Goal: Find specific page/section: Find specific page/section

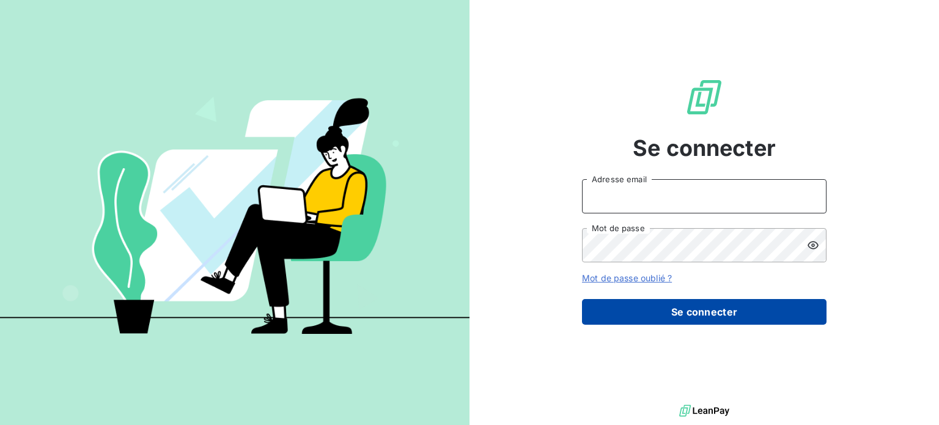
type input "[EMAIL_ADDRESS][DOMAIN_NAME]"
click at [712, 312] on button "Se connecter" at bounding box center [704, 312] width 245 height 26
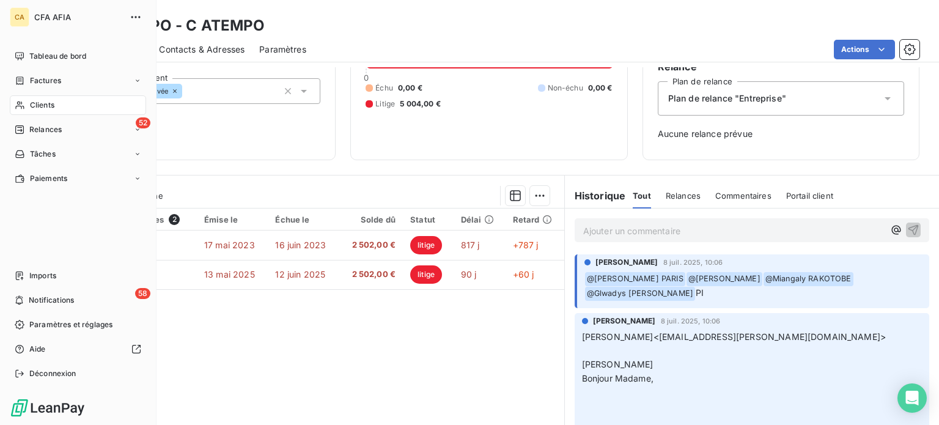
click at [37, 102] on span "Clients" at bounding box center [42, 105] width 24 height 11
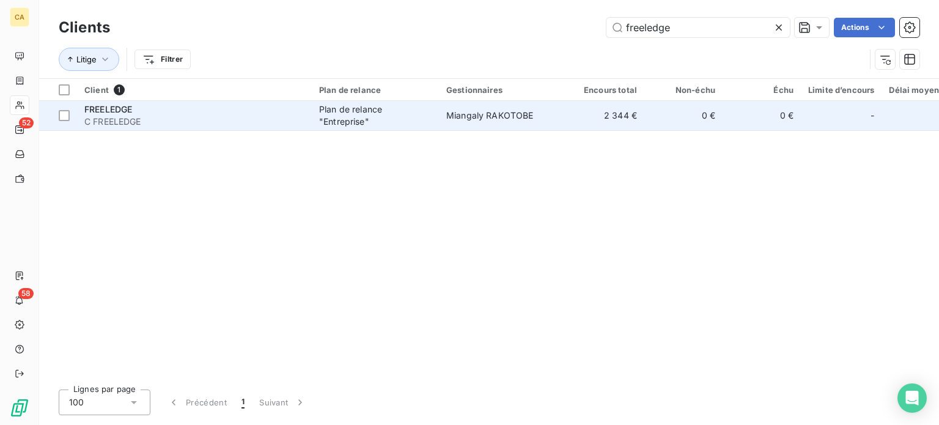
type input "freeledge"
click at [510, 112] on span "Miangaly RAKOTOBE" at bounding box center [489, 115] width 87 height 10
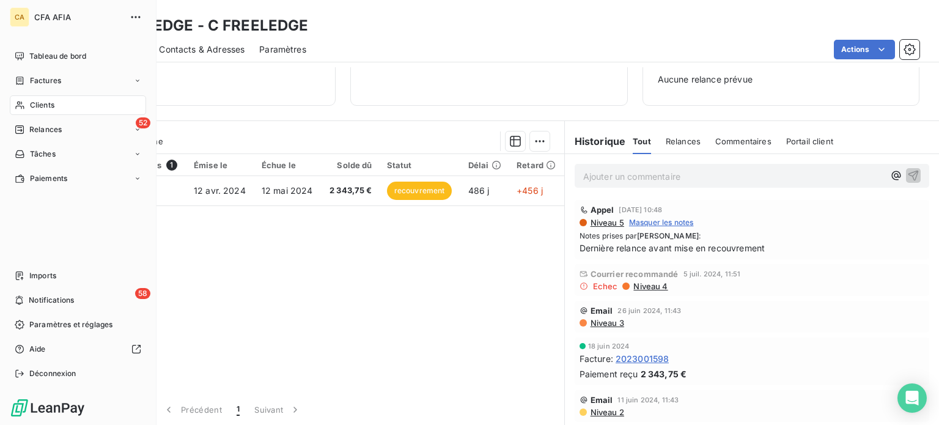
click at [45, 105] on span "Clients" at bounding box center [42, 105] width 24 height 11
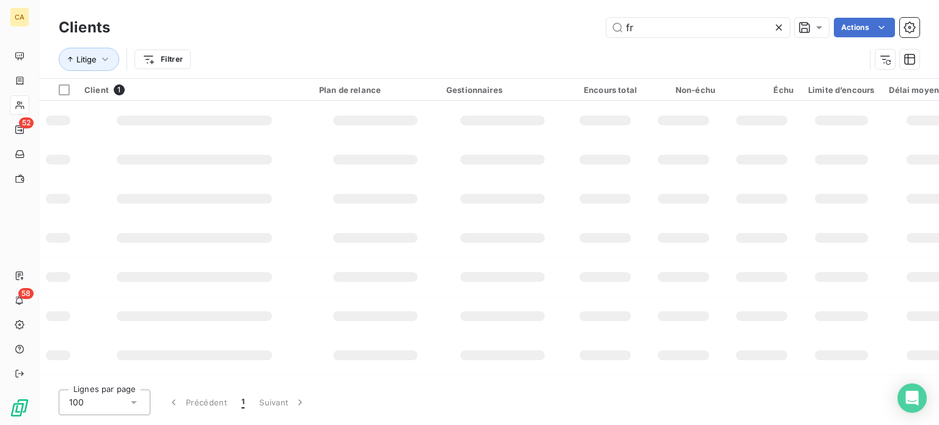
type input "f"
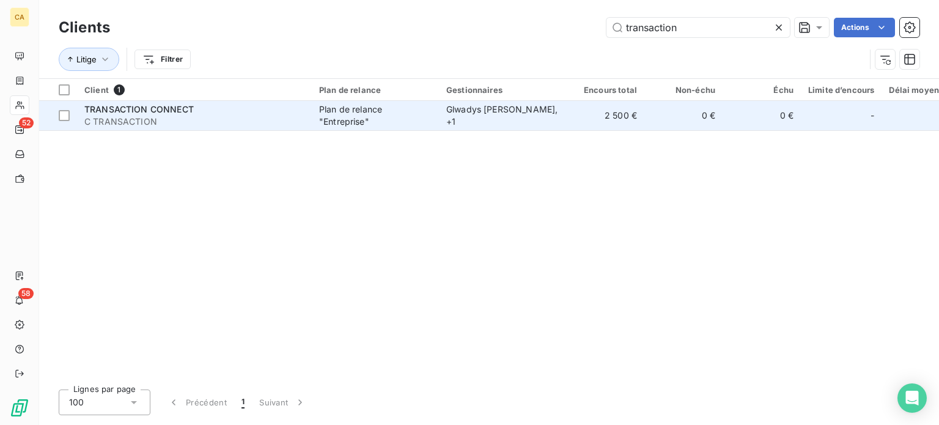
type input "transaction"
click at [525, 114] on div "Glwadys DEDE SOMBO , + 1" at bounding box center [502, 115] width 113 height 24
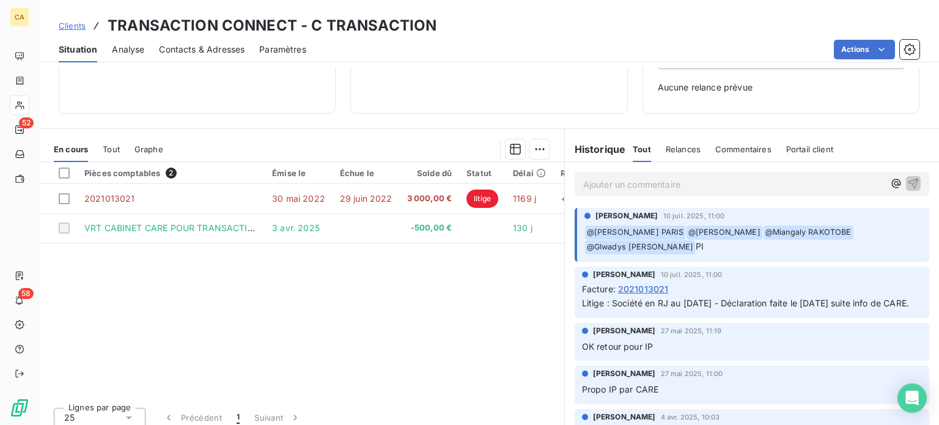
scroll to position [177, 0]
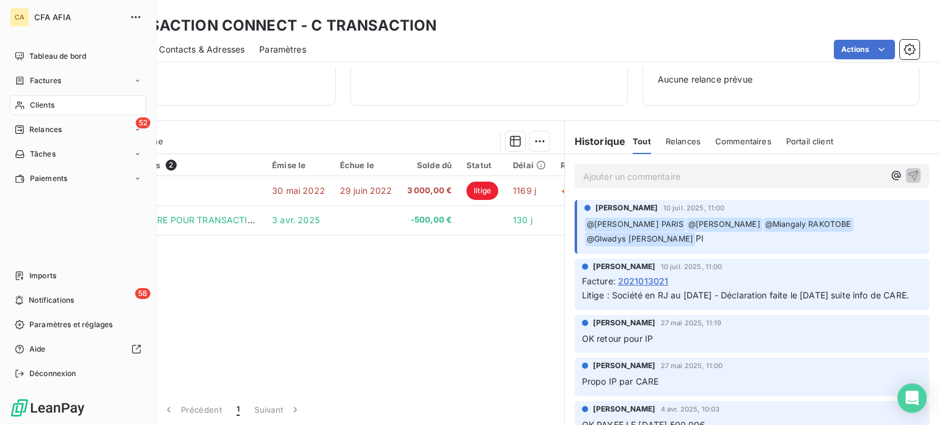
click at [36, 105] on span "Clients" at bounding box center [42, 105] width 24 height 11
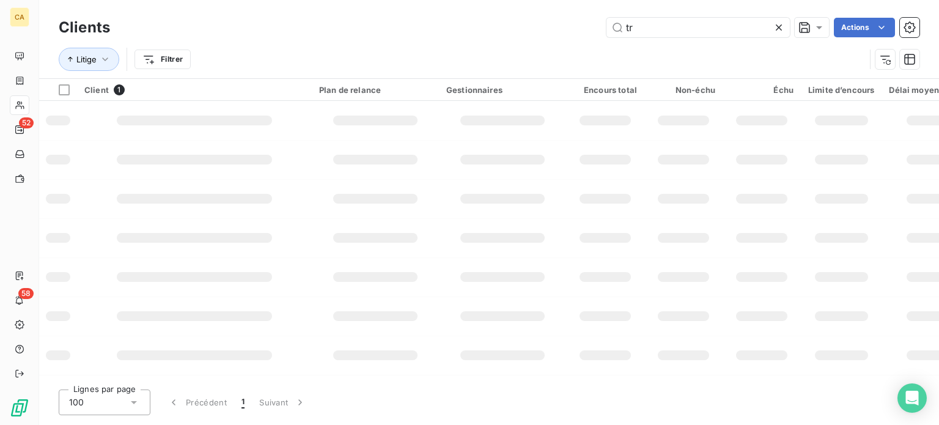
type input "t"
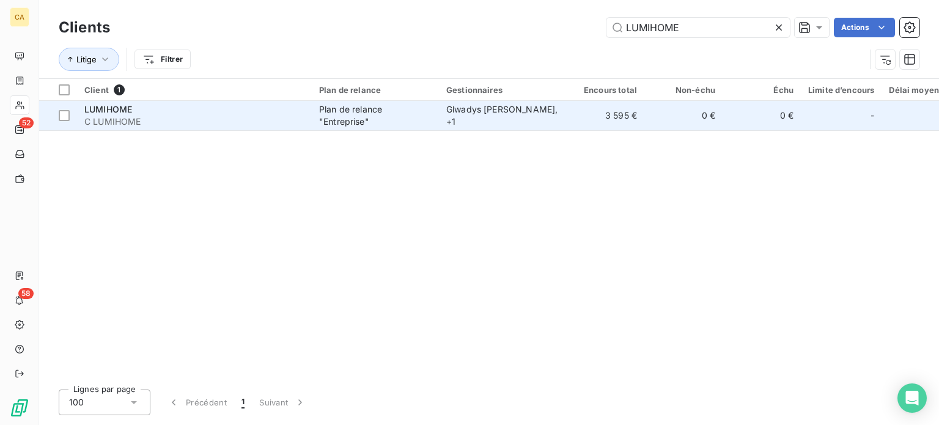
type input "LUMIHOME"
click at [516, 122] on td "Glwadys DEDE SOMBO , + 1" at bounding box center [502, 115] width 127 height 29
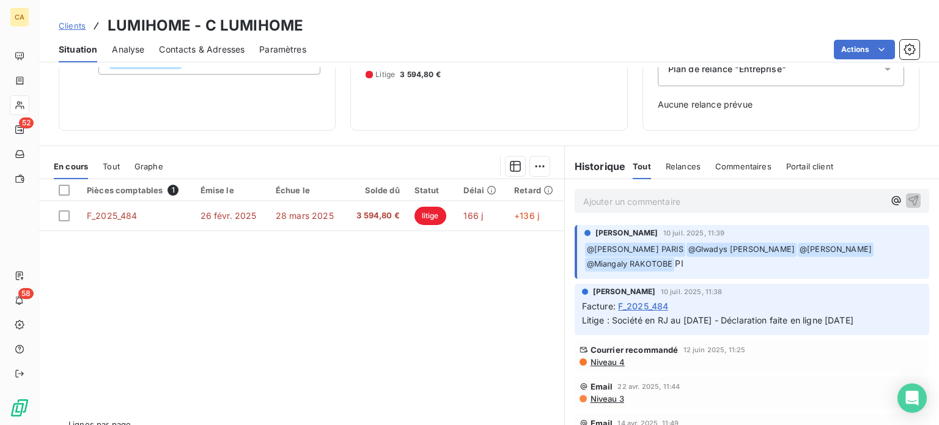
scroll to position [177, 0]
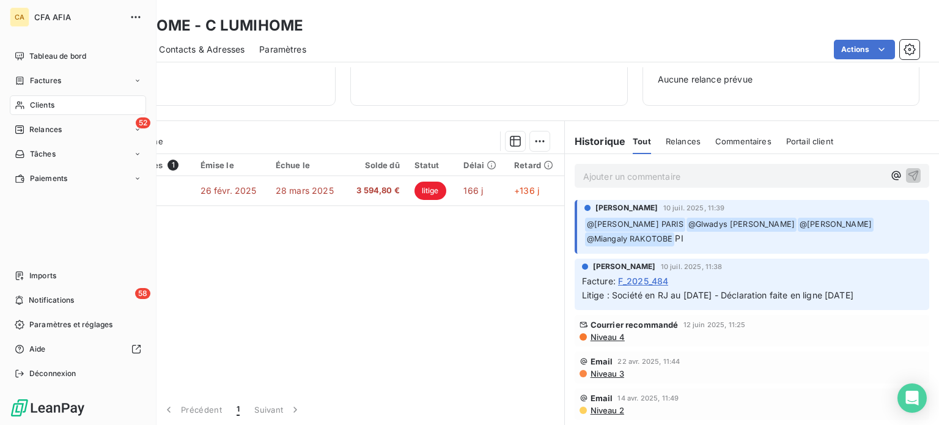
click at [42, 106] on span "Clients" at bounding box center [42, 105] width 24 height 11
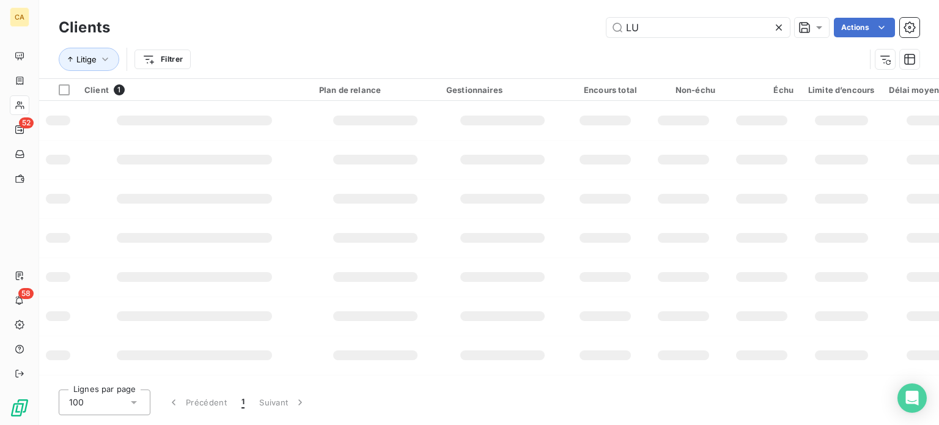
type input "L"
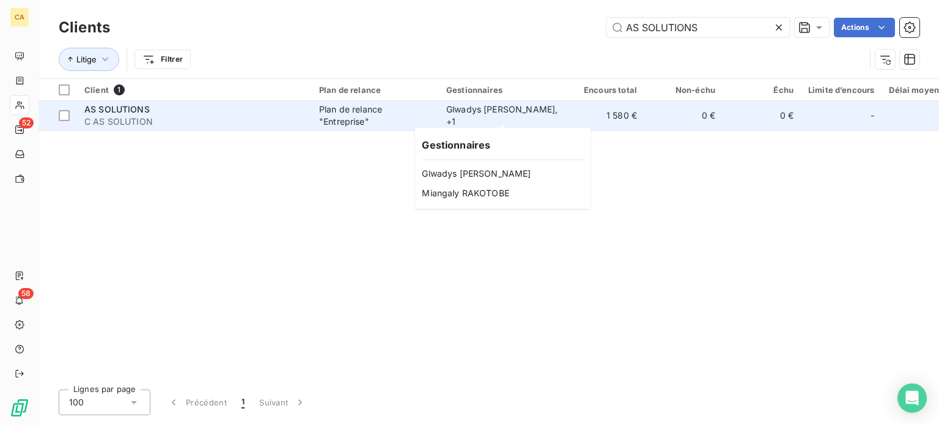
type input "AS SOLUTIONS"
click at [461, 113] on div "Glwadys DEDE SOMBO , + 1" at bounding box center [502, 115] width 113 height 24
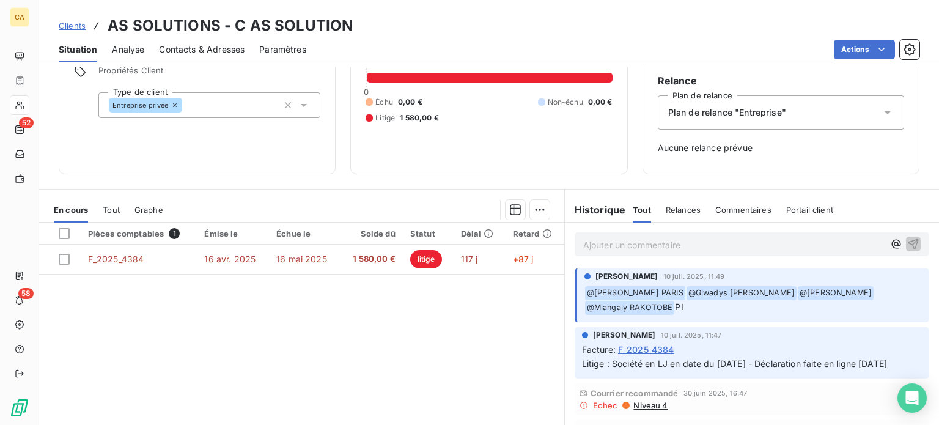
scroll to position [177, 0]
